Goal: Task Accomplishment & Management: Manage account settings

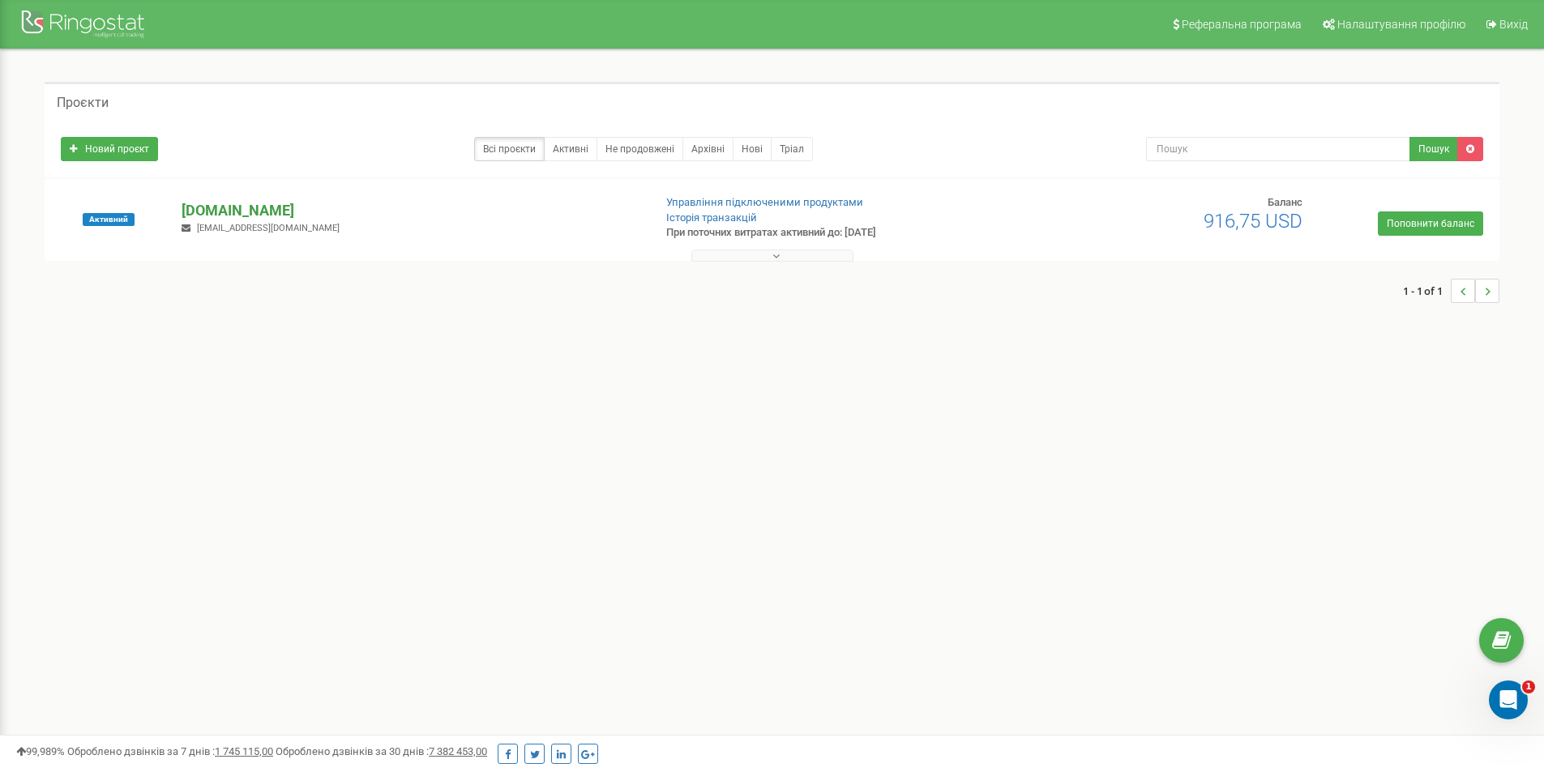
click at [232, 206] on p "[DOMAIN_NAME]" at bounding box center [411, 210] width 458 height 21
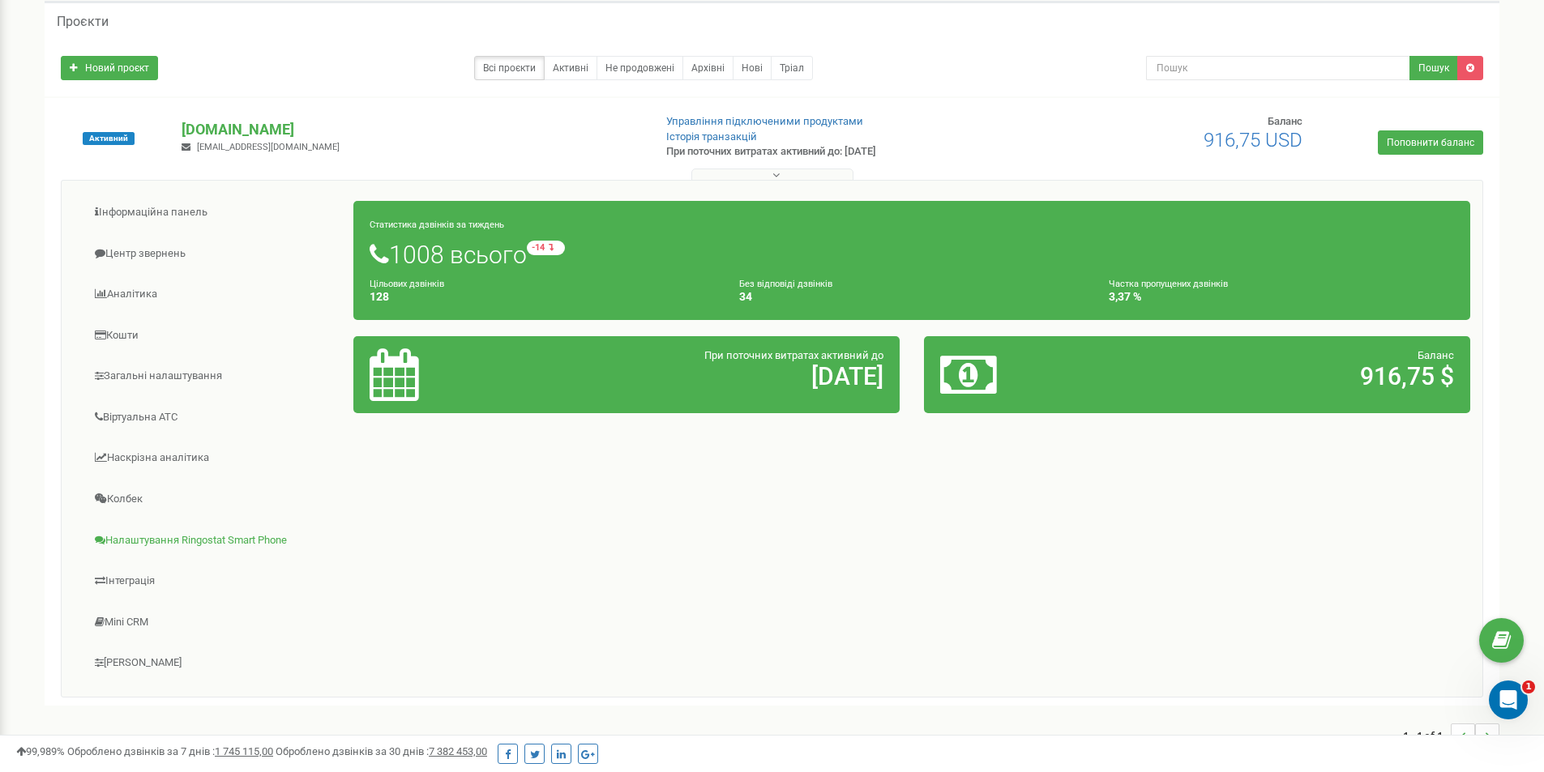
scroll to position [162, 0]
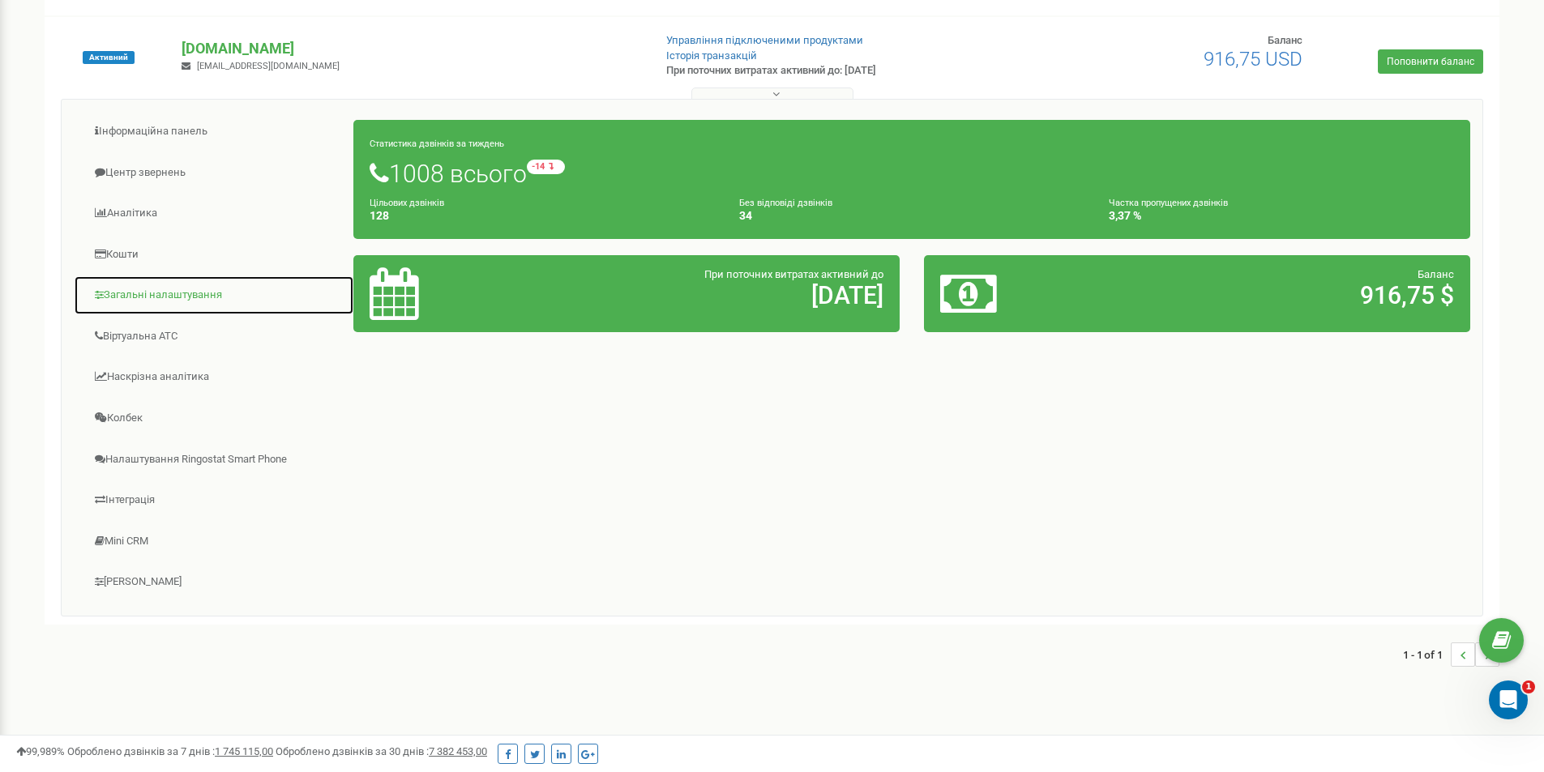
click at [139, 292] on link "Загальні налаштування" at bounding box center [214, 296] width 280 height 40
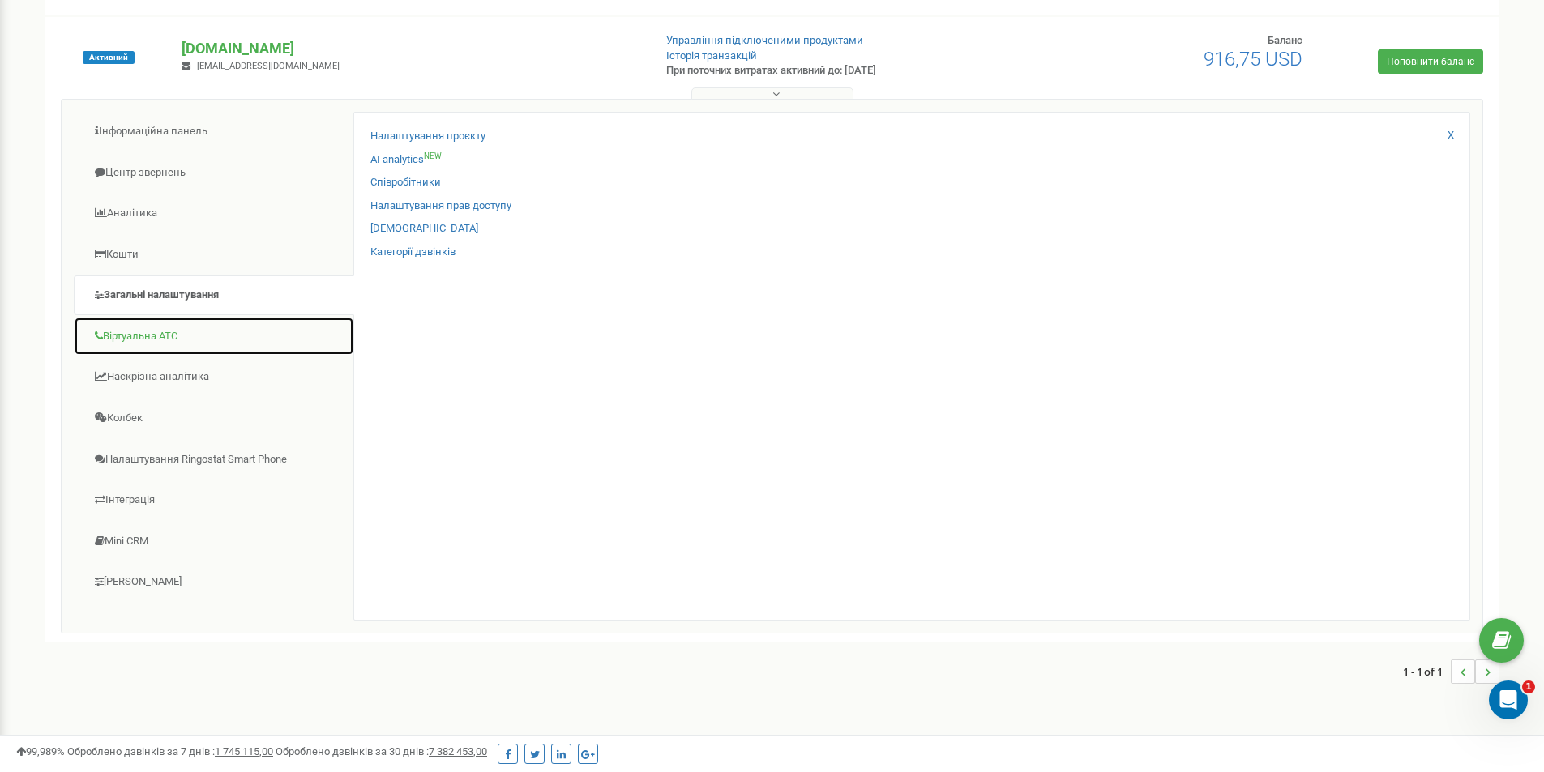
click at [130, 336] on link "Віртуальна АТС" at bounding box center [214, 337] width 280 height 40
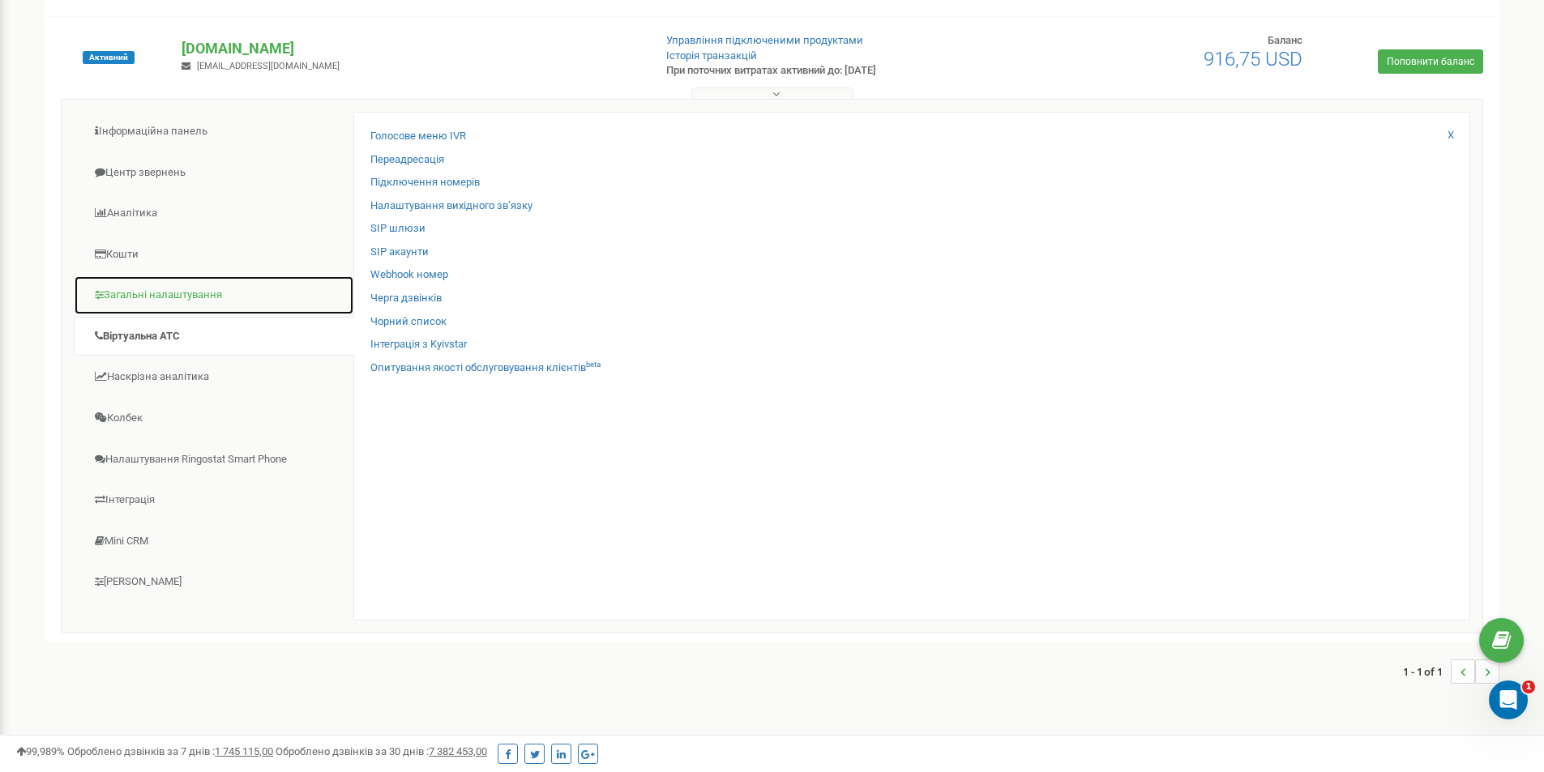
click at [137, 305] on link "Загальні налаштування" at bounding box center [214, 296] width 280 height 40
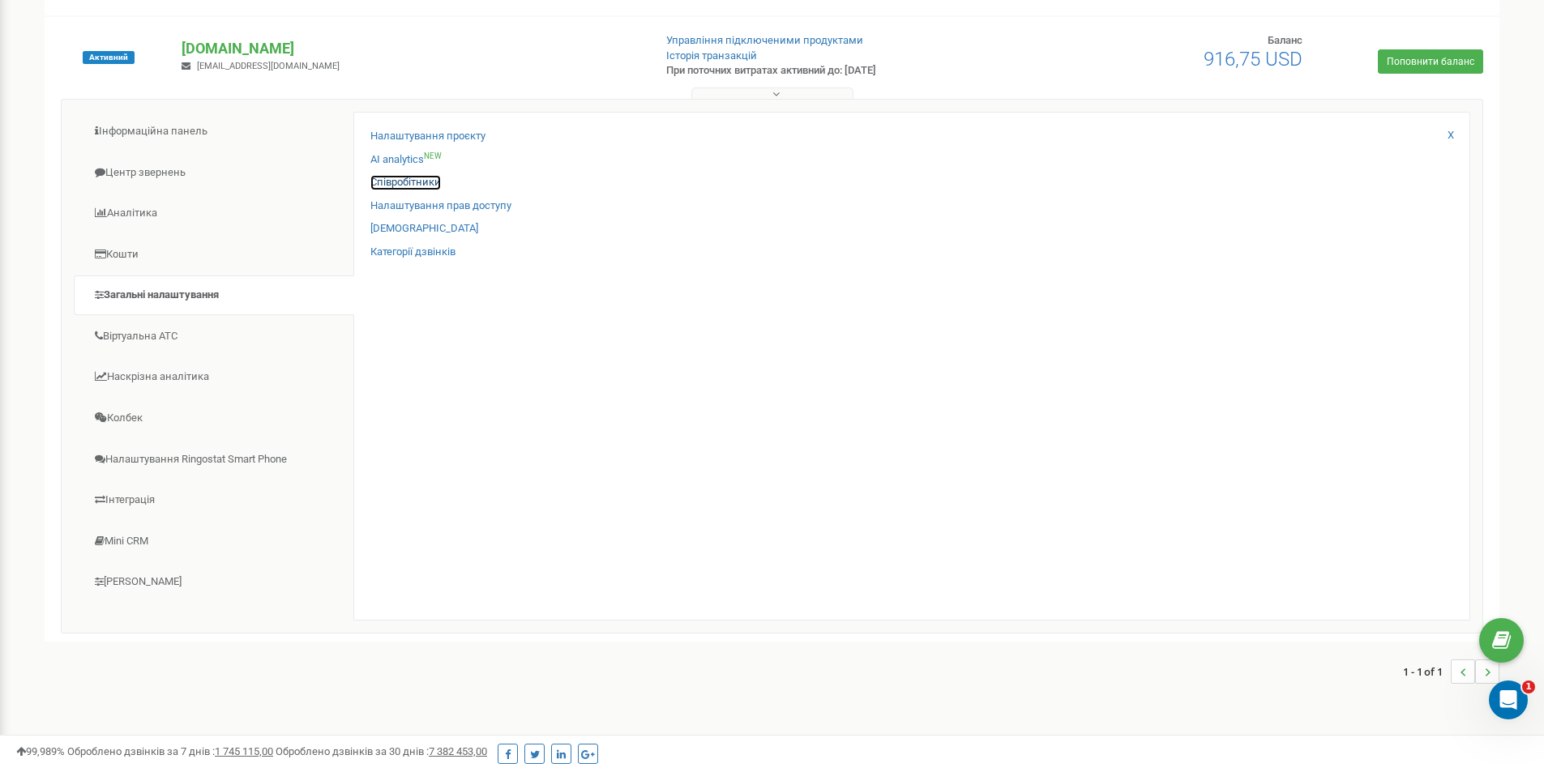
click at [379, 181] on link "Співробітники" at bounding box center [405, 182] width 71 height 15
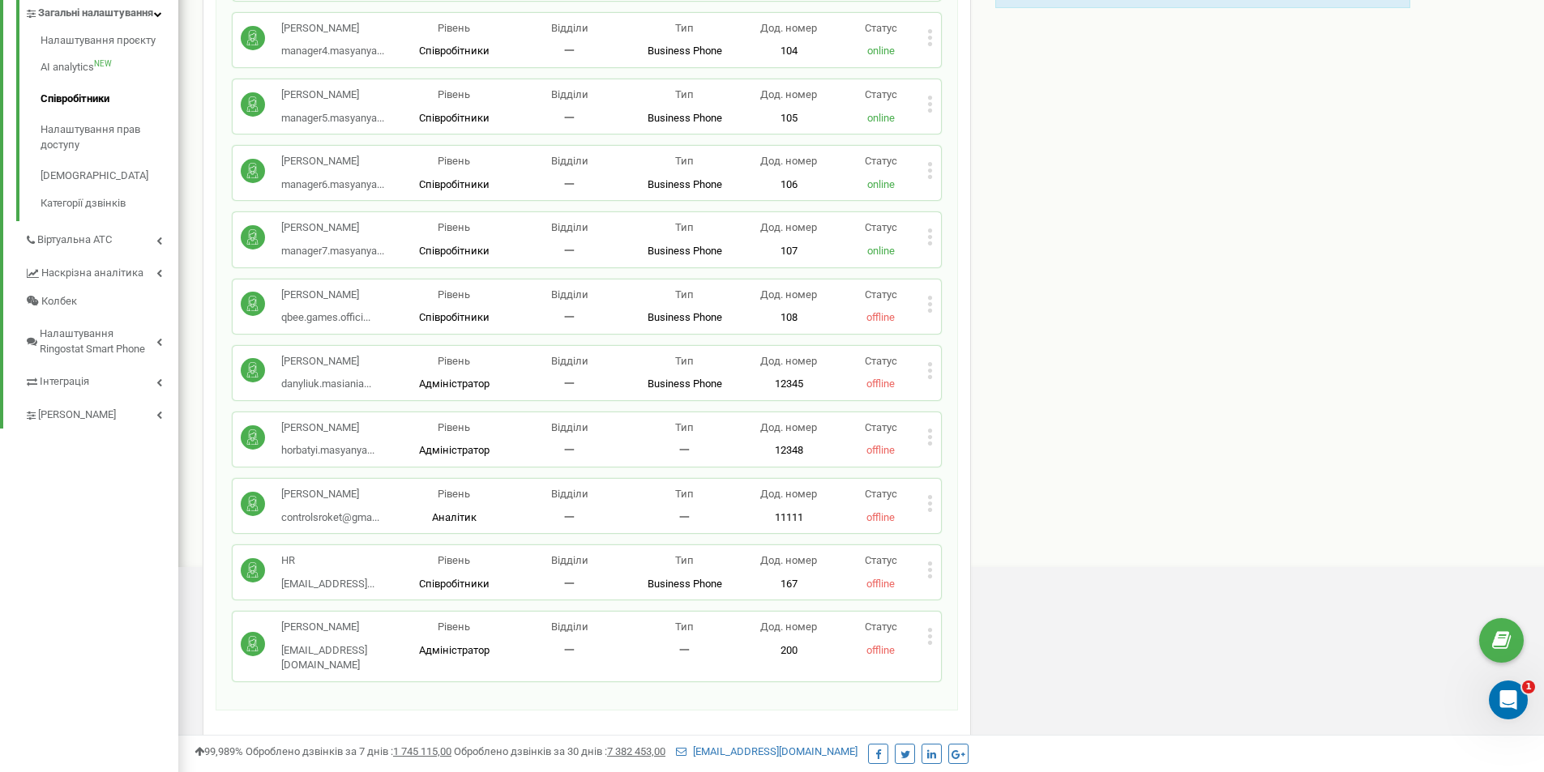
scroll to position [718, 0]
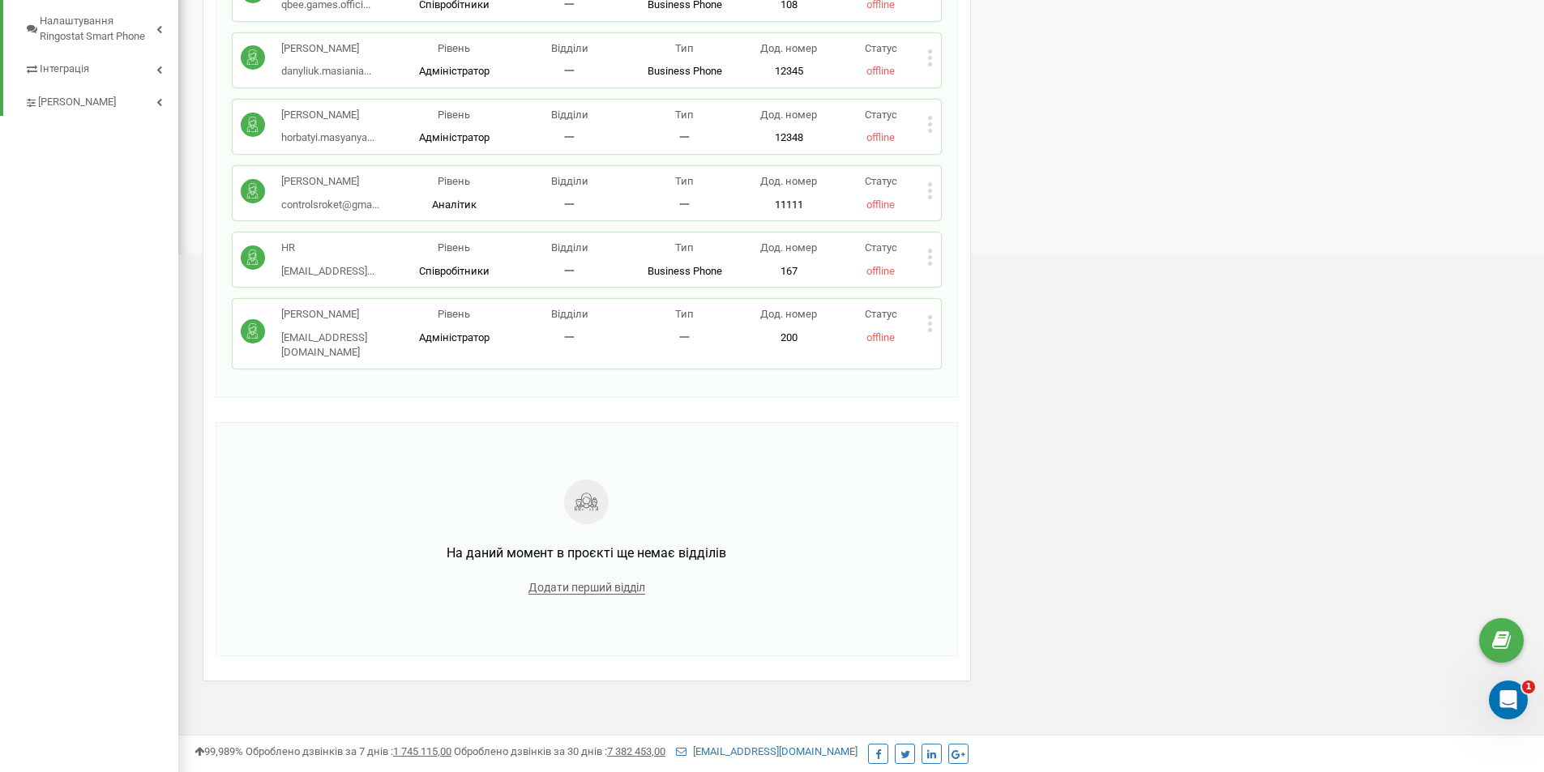
click at [928, 254] on icon at bounding box center [930, 257] width 6 height 17
click at [977, 283] on span "Редагувати" at bounding box center [981, 284] width 64 height 11
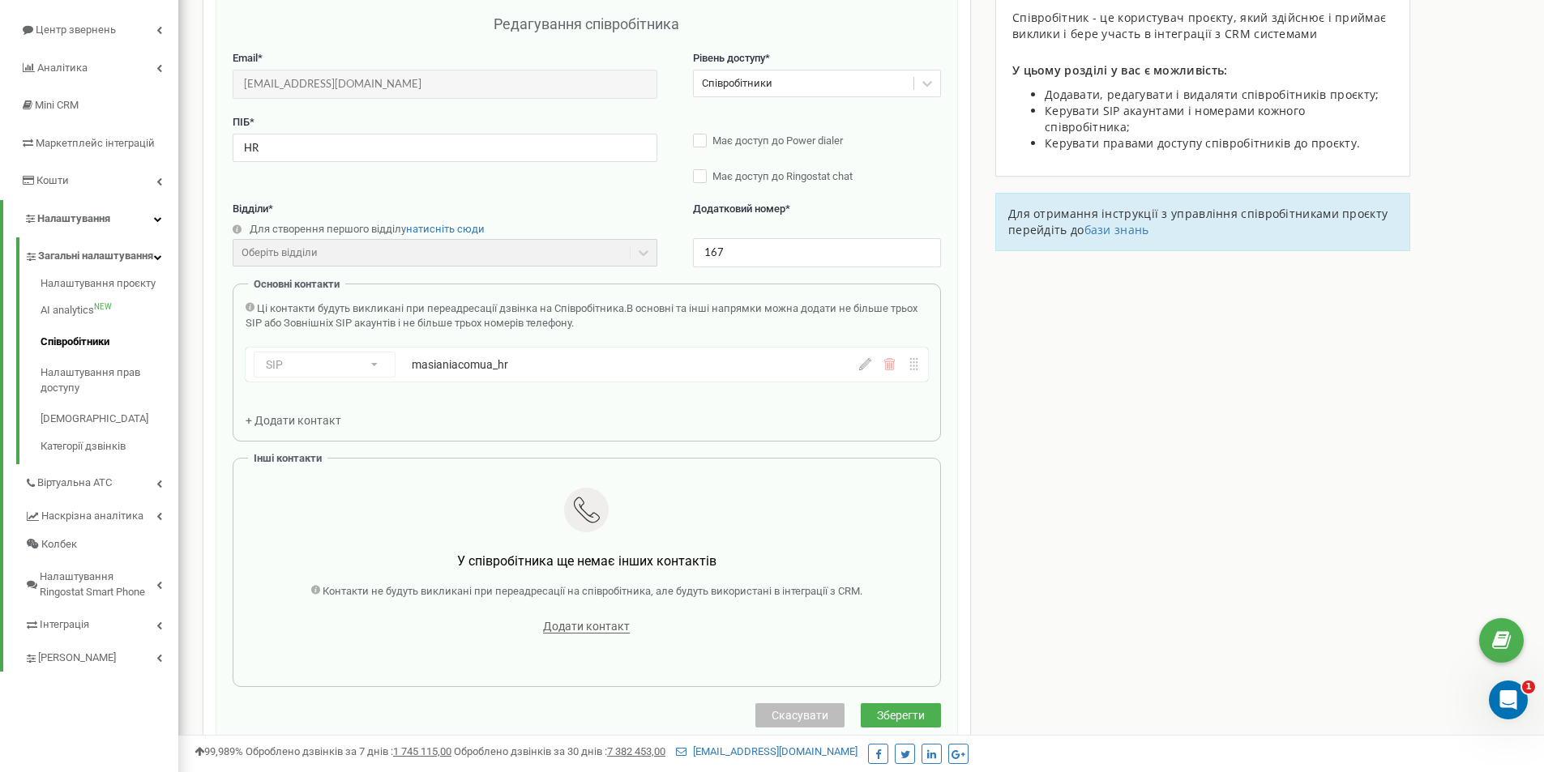
scroll to position [81, 0]
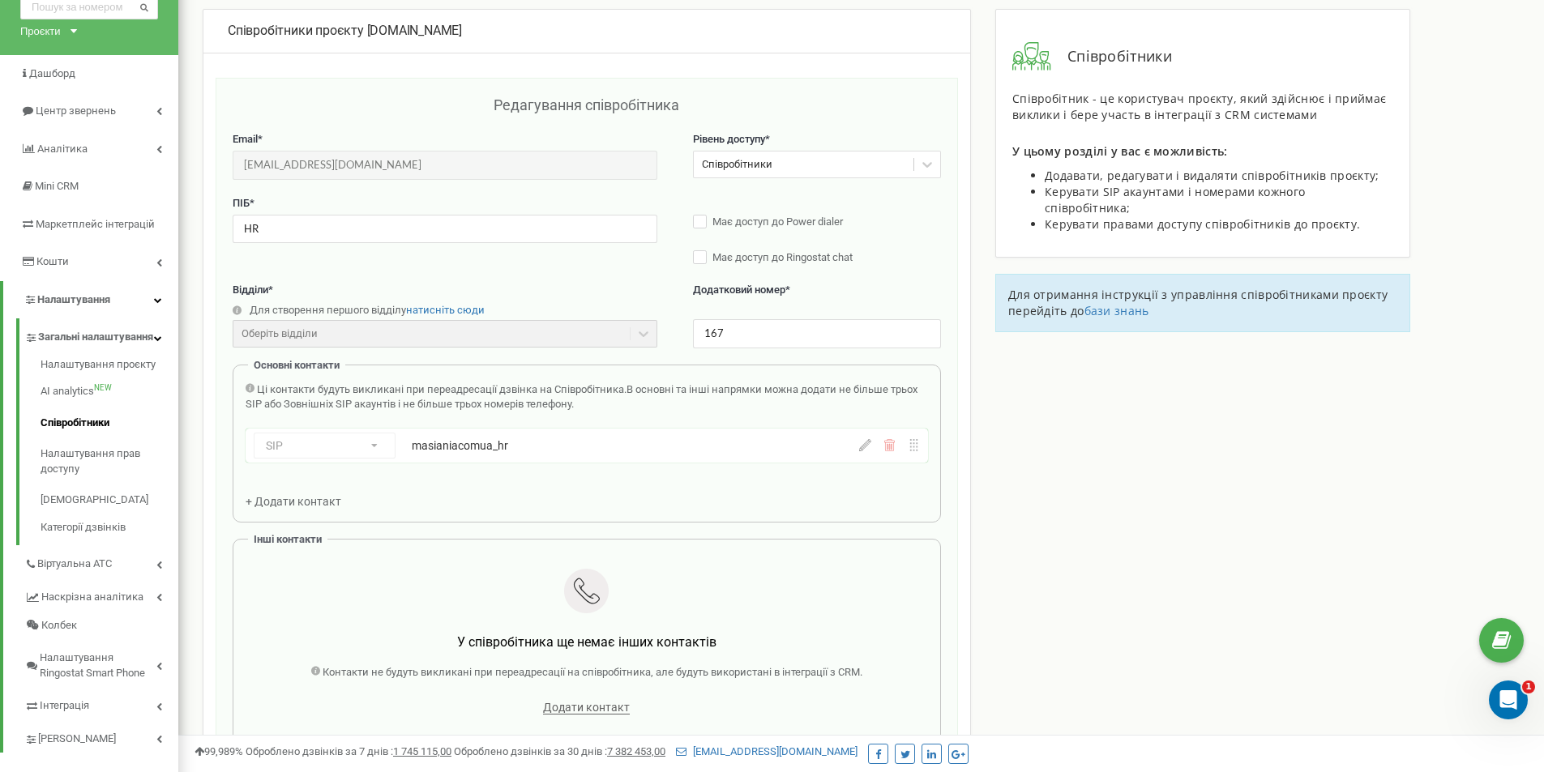
click at [598, 446] on div "masianiacomua_hr" at bounding box center [582, 446] width 340 height 16
click at [570, 455] on div "SIP Номер телефону SIP Зовнішній SIP masianiacomua_hr" at bounding box center [537, 446] width 567 height 26
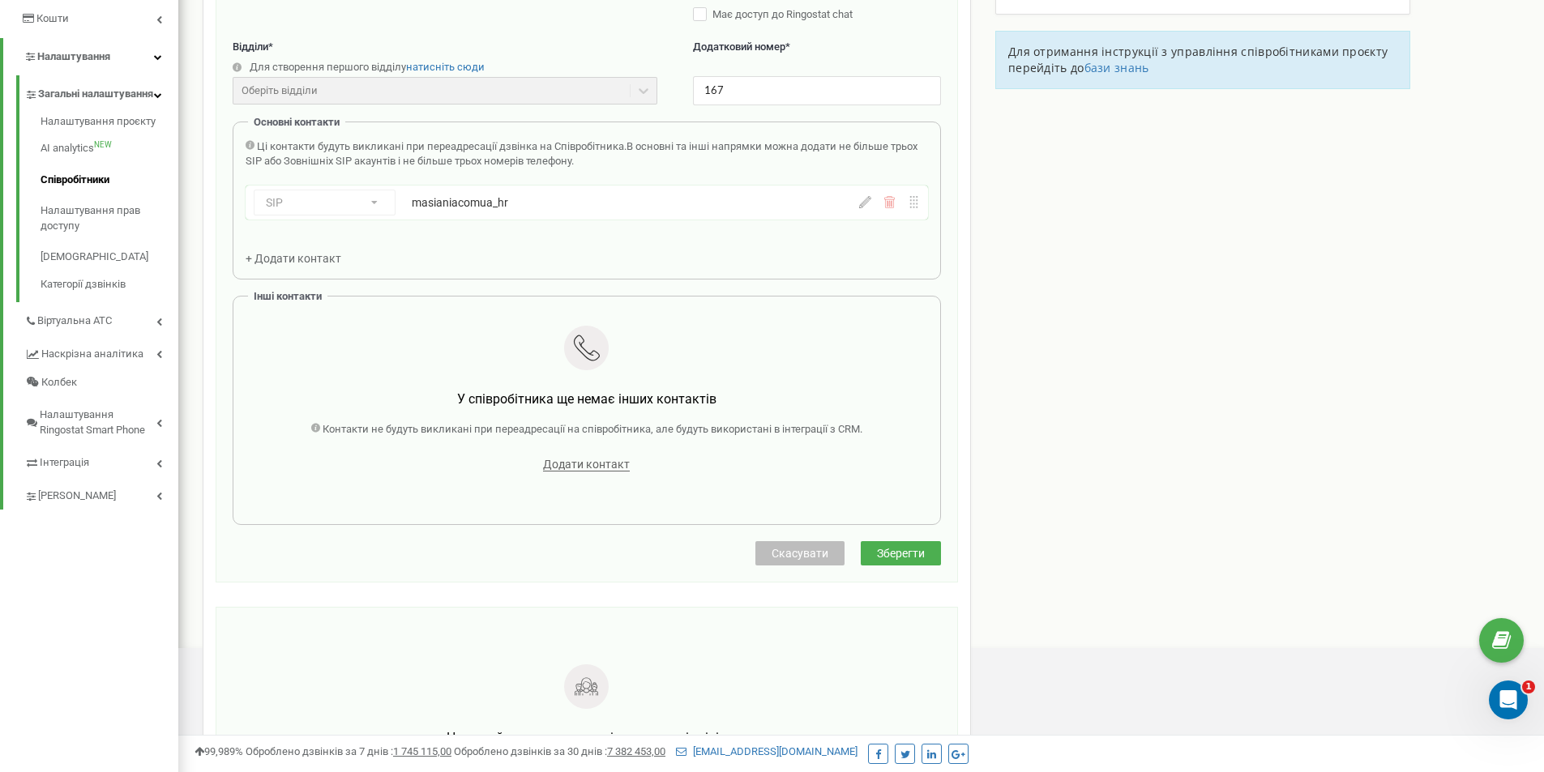
scroll to position [243, 0]
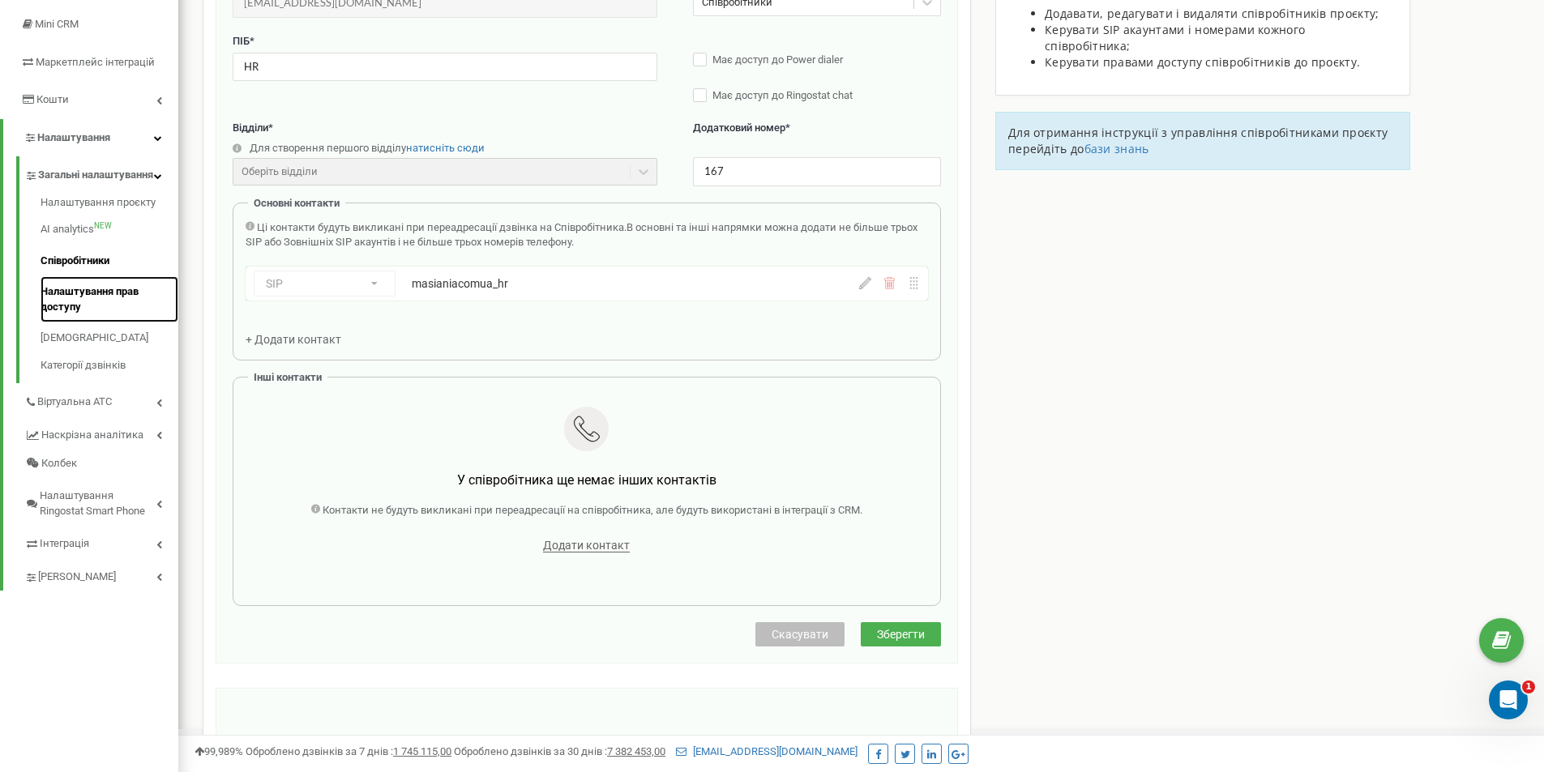
click at [75, 310] on link "Налаштування прав доступу" at bounding box center [110, 299] width 138 height 46
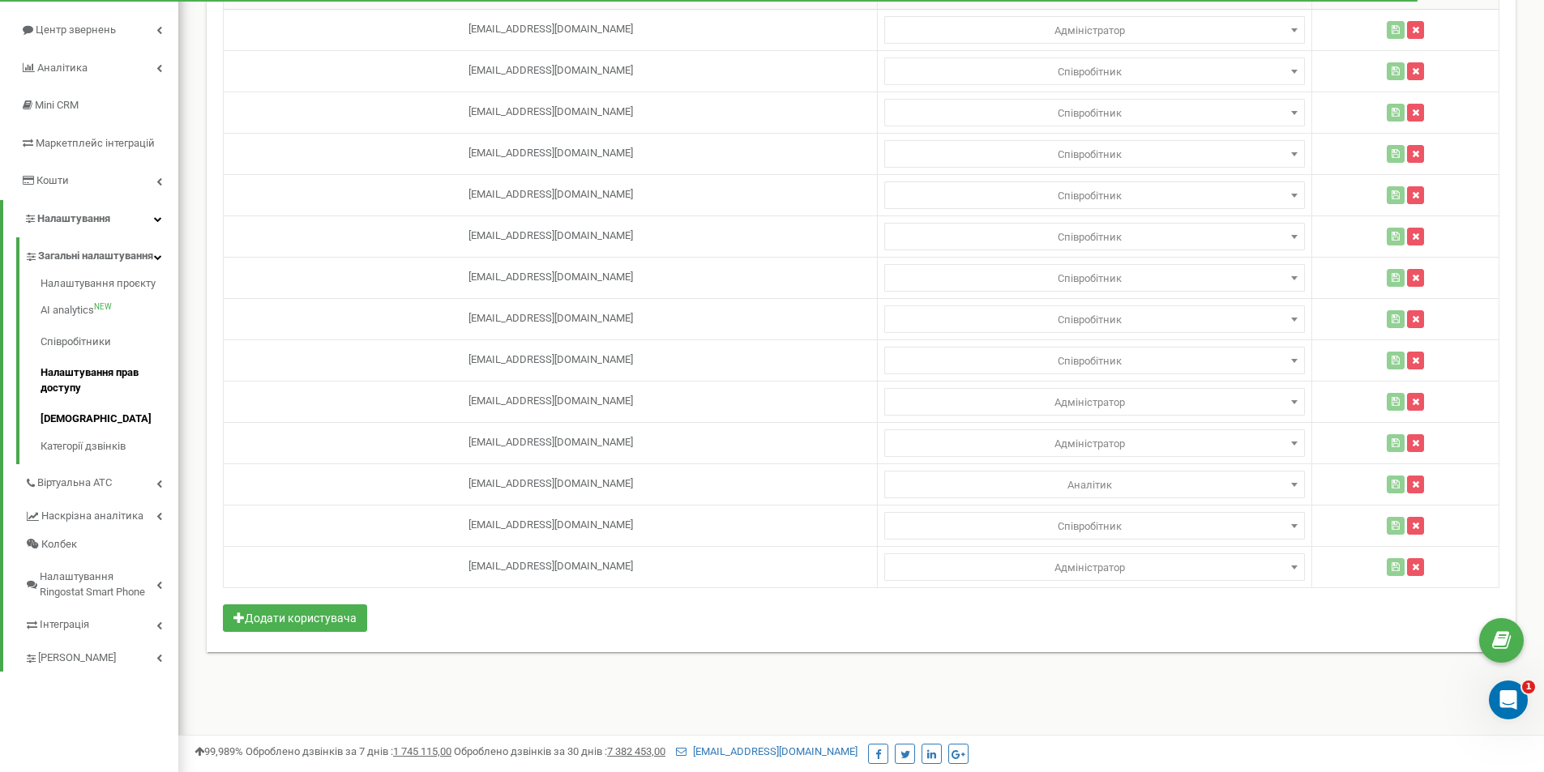
scroll to position [200, 0]
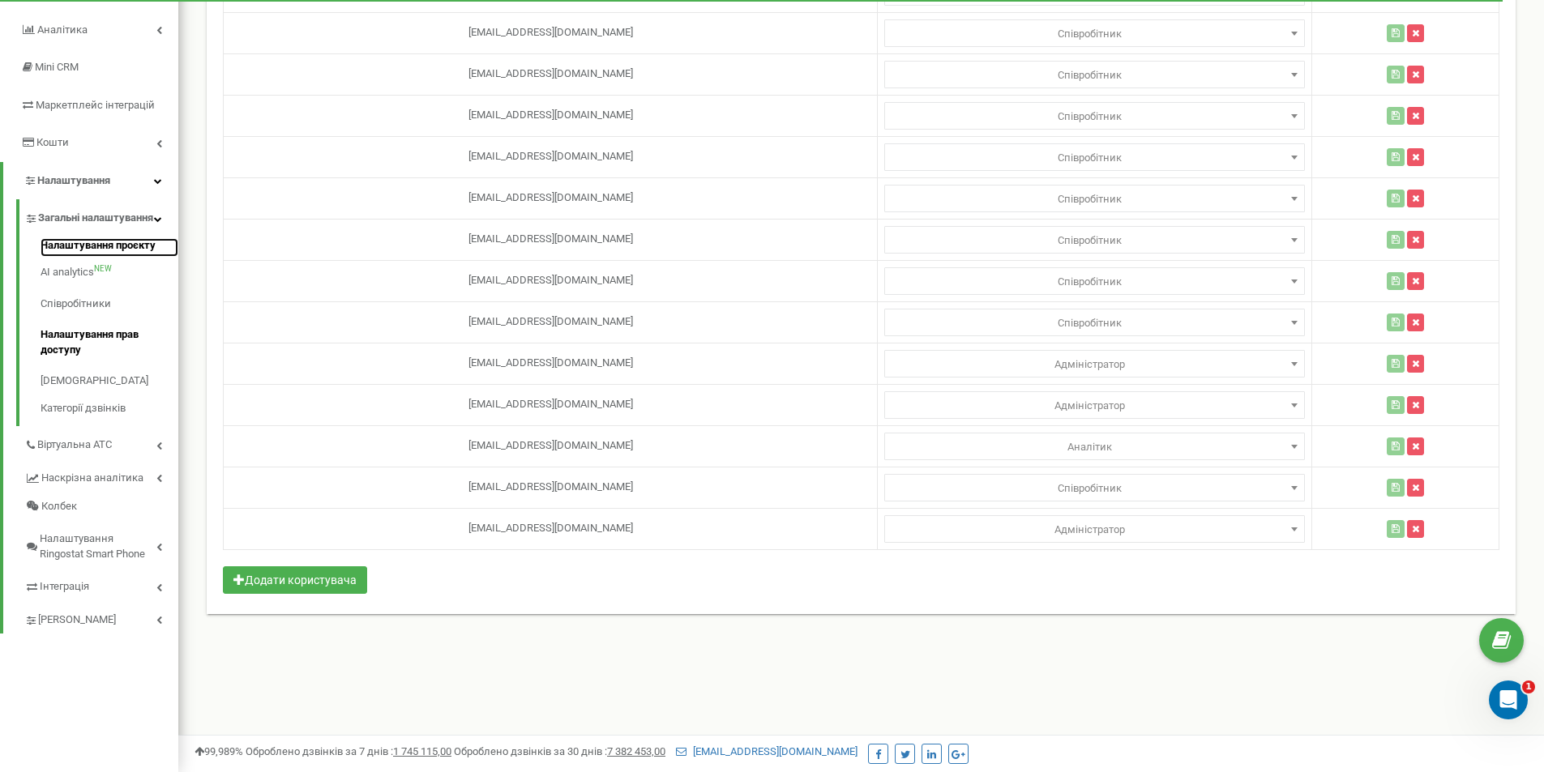
click at [52, 258] on link "Налаштування проєкту" at bounding box center [110, 247] width 138 height 19
click at [58, 319] on link "Співробітники" at bounding box center [110, 305] width 138 height 32
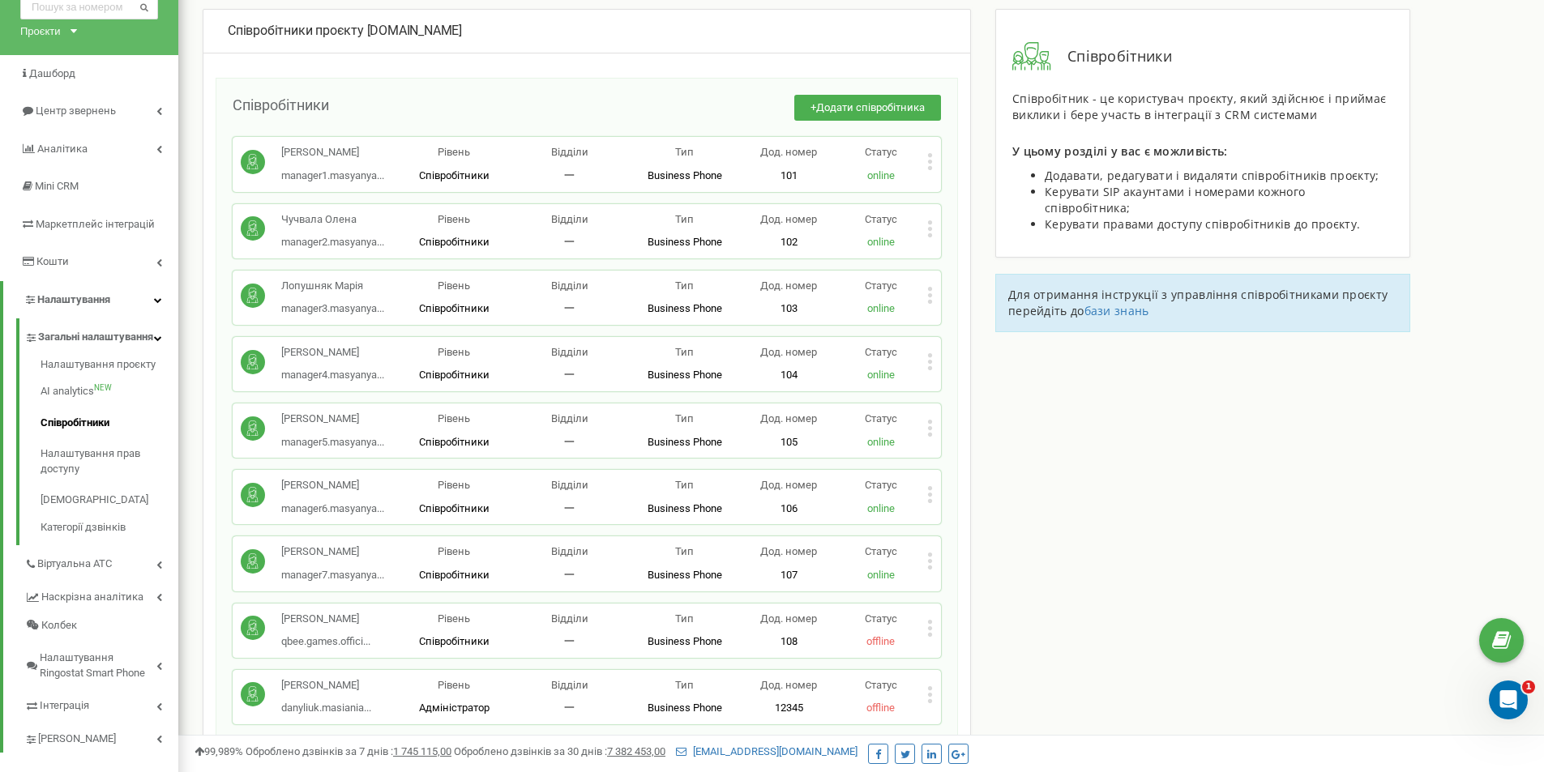
scroll to position [486, 0]
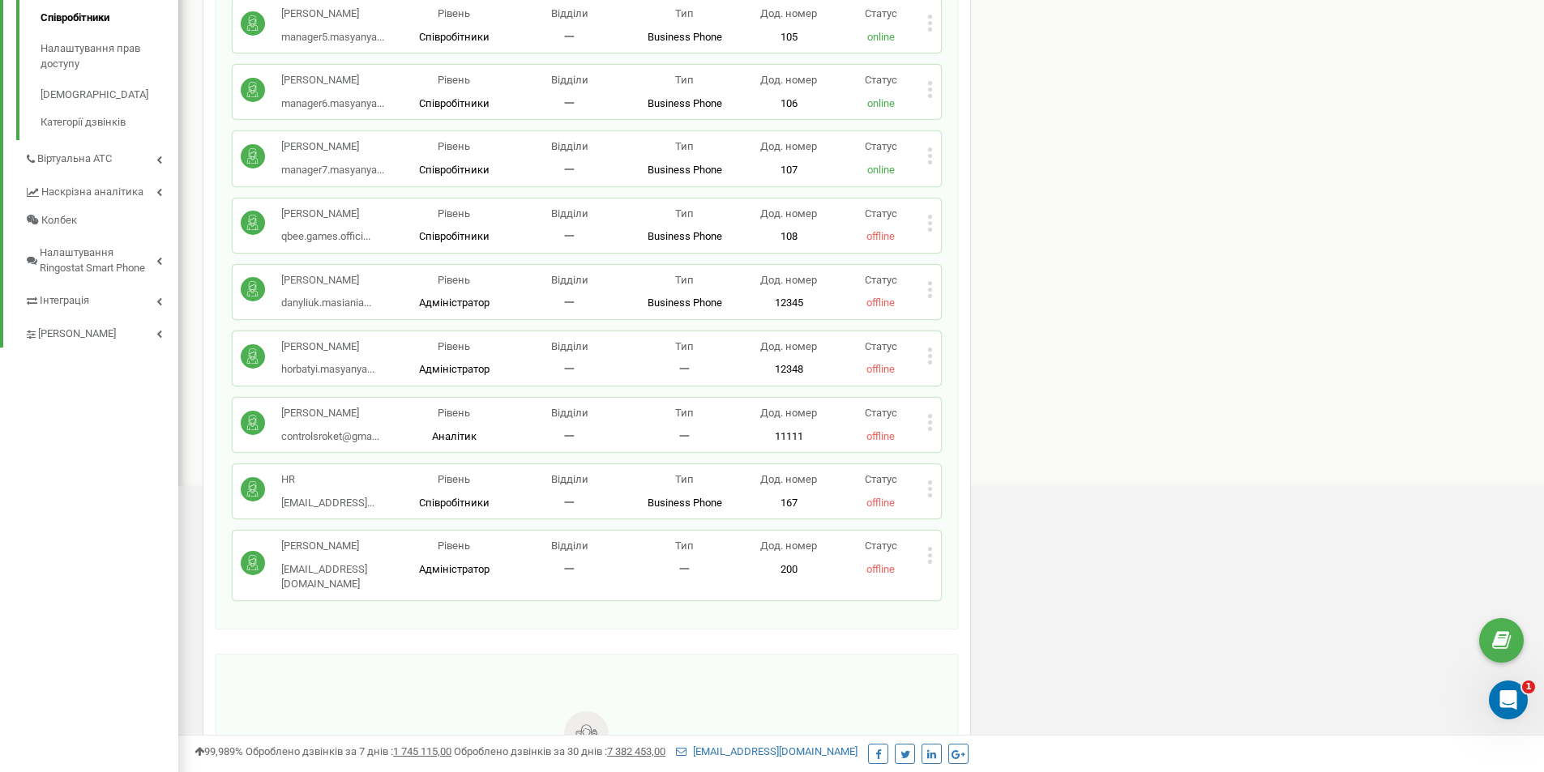
click at [927, 224] on icon at bounding box center [930, 223] width 6 height 17
click at [966, 248] on span "Редагувати" at bounding box center [981, 249] width 64 height 11
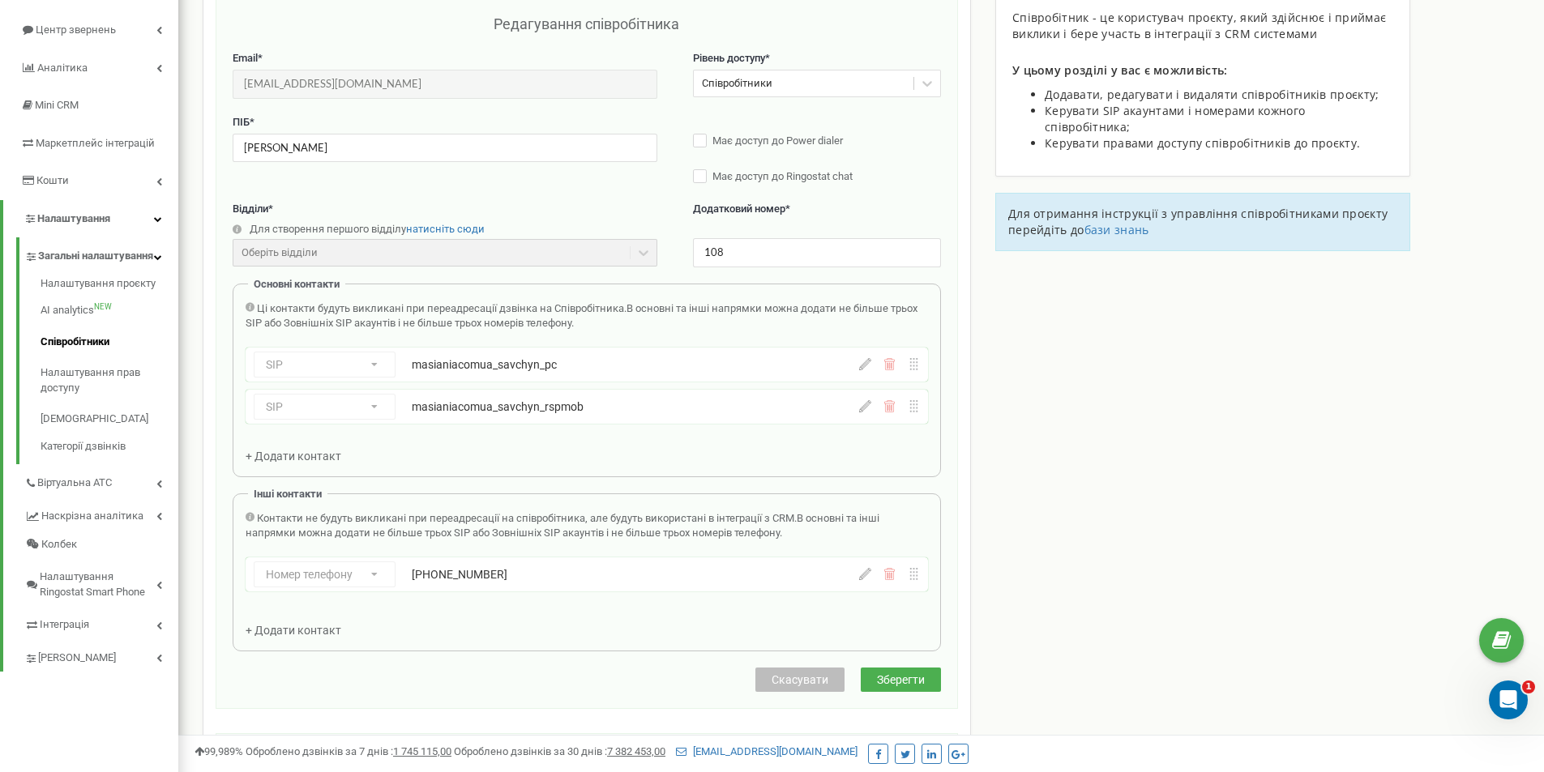
click at [375, 409] on div "SIP Номер телефону SIP Зовнішній SIP masianiacomua_savchyn_rspmob masianiacomua…" at bounding box center [537, 407] width 567 height 26
click at [376, 380] on div "SIP Номер телефону SIP Зовнішній SIP masianiacomua_savchyn_pc" at bounding box center [587, 365] width 682 height 34
click at [366, 418] on div "SIP Номер телефону SIP Зовнішній SIP masianiacomua_savchyn_rspmob masianiacomua…" at bounding box center [537, 407] width 567 height 26
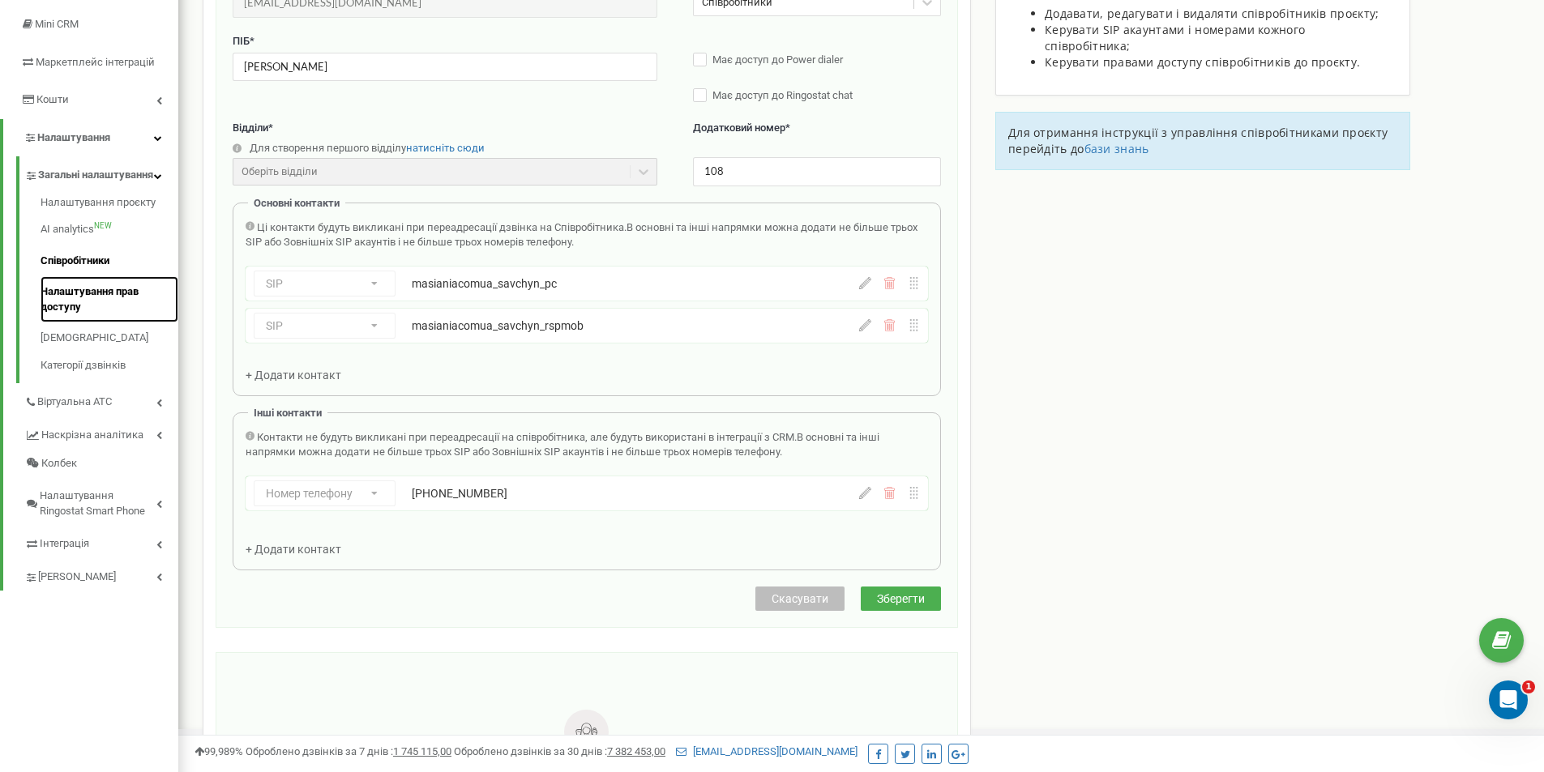
click at [102, 305] on link "Налаштування прав доступу" at bounding box center [110, 299] width 138 height 46
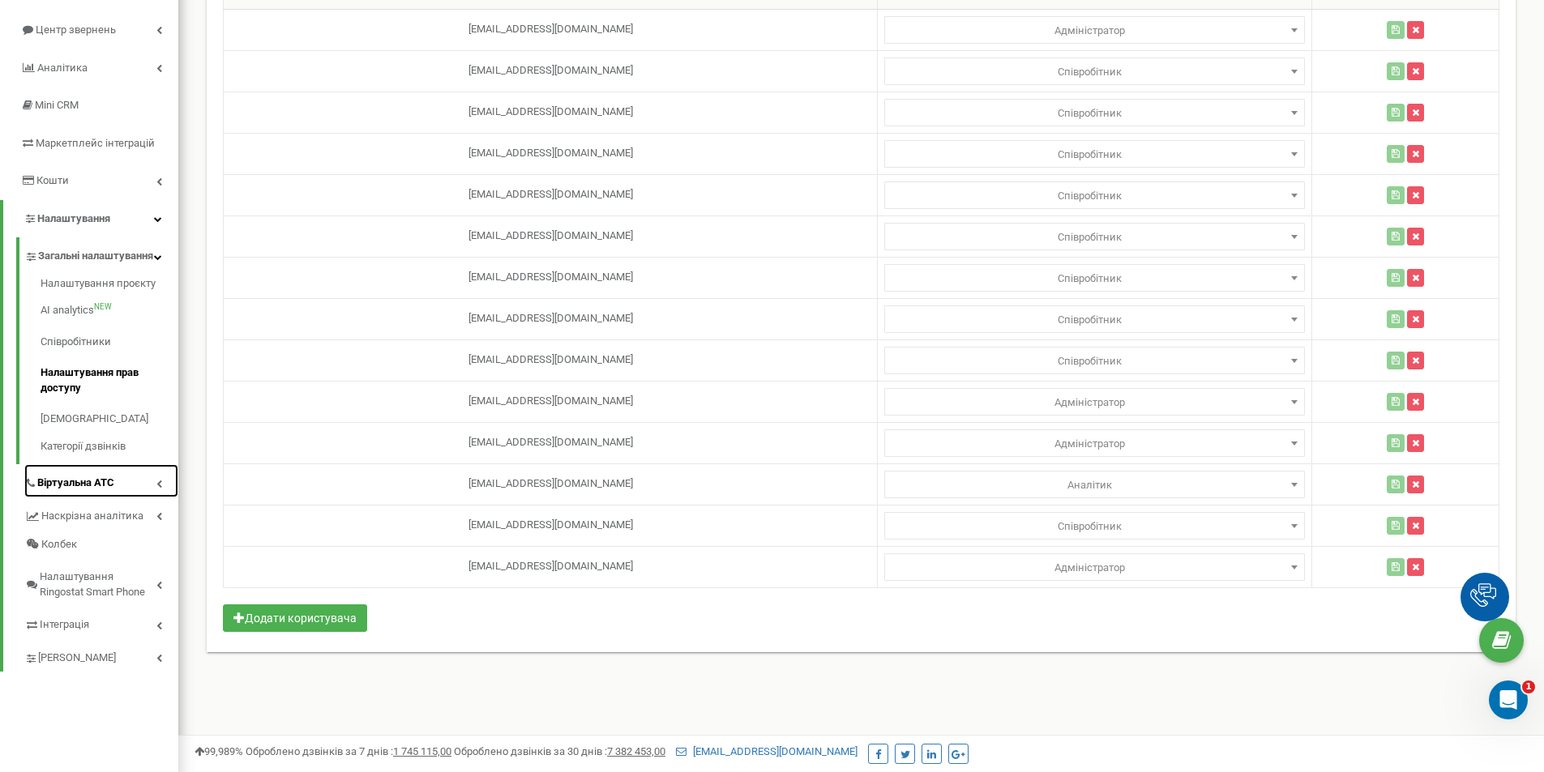
click at [88, 491] on span "Віртуальна АТС" at bounding box center [75, 483] width 77 height 15
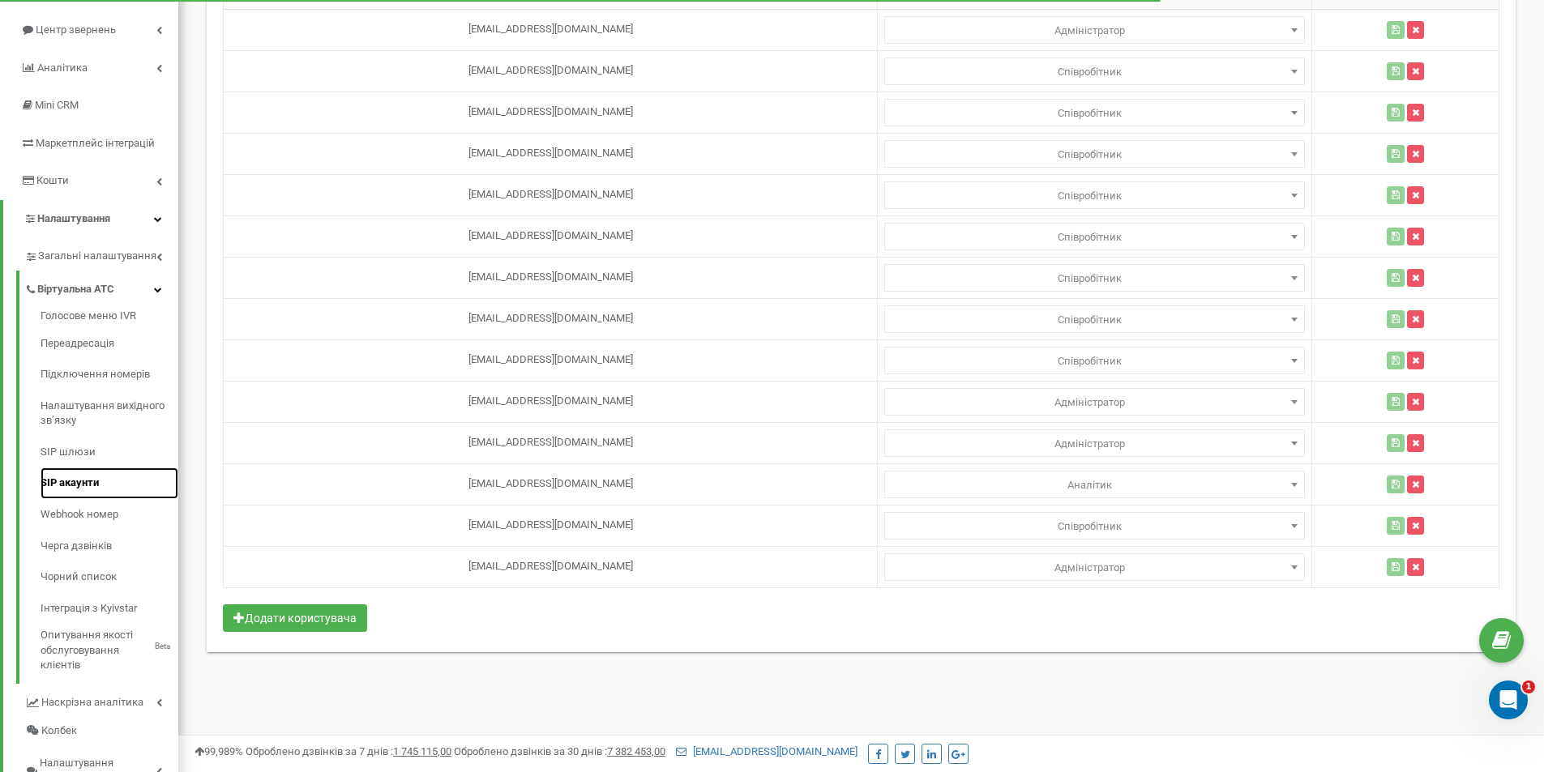
click at [72, 477] on link "SIP акаунти" at bounding box center [110, 484] width 138 height 32
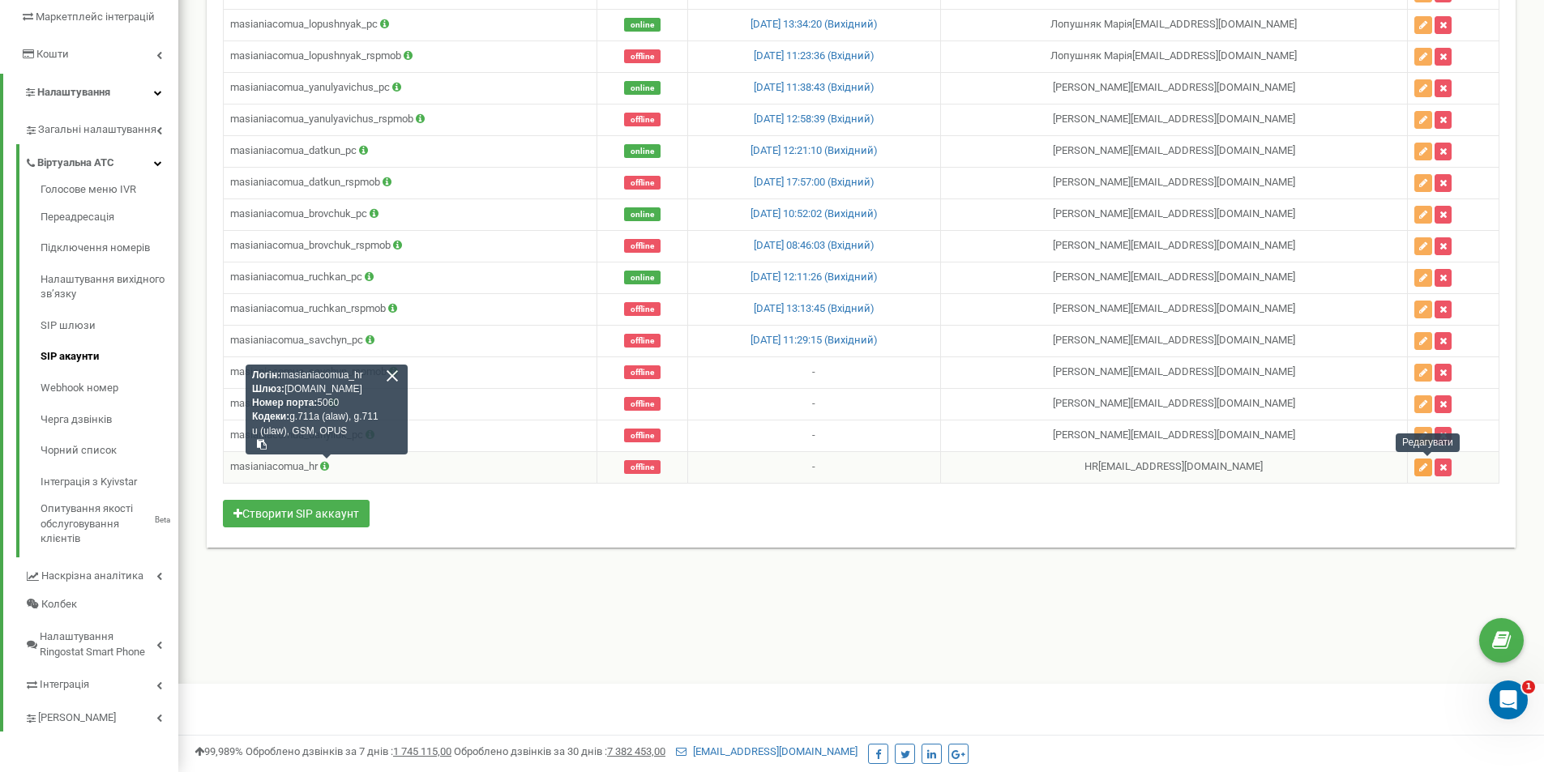
click at [1422, 466] on icon "button" at bounding box center [1423, 468] width 8 height 10
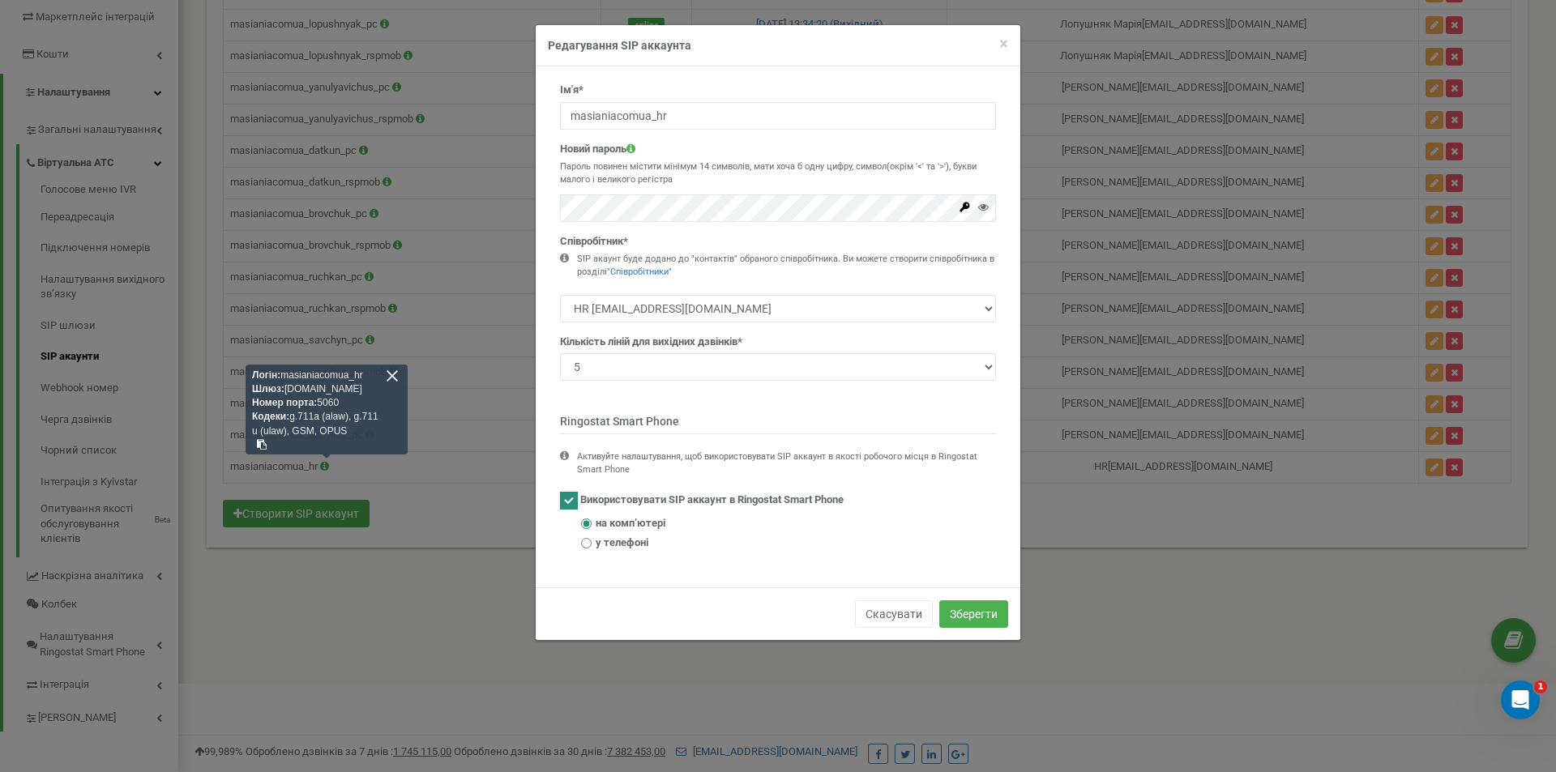
click at [642, 543] on span "у телефоні" at bounding box center [622, 543] width 53 height 15
click at [592, 543] on input "у телефоні" at bounding box center [586, 543] width 11 height 11
radio input "true"
click at [986, 614] on button "Зберегти" at bounding box center [973, 615] width 69 height 28
